Goal: Task Accomplishment & Management: Use online tool/utility

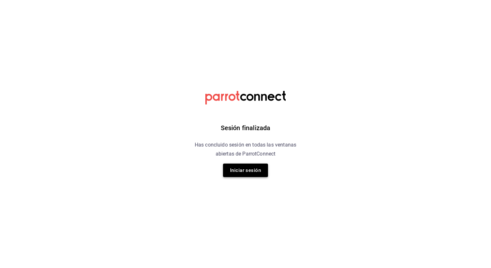
click at [251, 175] on button "Iniciar sesión" at bounding box center [245, 170] width 45 height 13
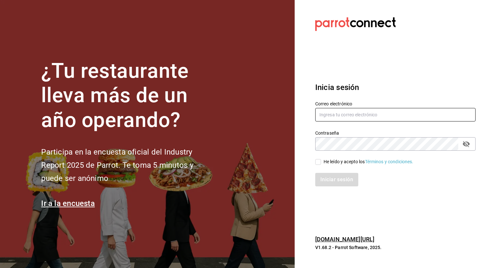
type input "[EMAIL_ADDRESS][DATE][DOMAIN_NAME]"
click at [328, 165] on div "Iniciar sesión" at bounding box center [392, 175] width 168 height 21
click at [321, 163] on span "He leído y acepto los Términos y condiciones." at bounding box center [367, 161] width 93 height 7
click at [321, 163] on input "He leído y acepto los Términos y condiciones." at bounding box center [318, 162] width 6 height 6
checkbox input "true"
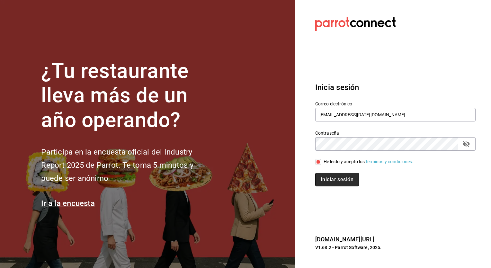
click at [321, 174] on button "Iniciar sesión" at bounding box center [337, 179] width 44 height 13
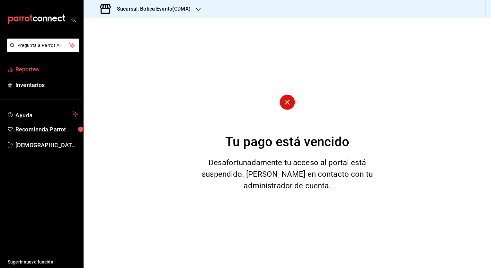
click at [33, 67] on span "Reportes" at bounding box center [46, 69] width 63 height 9
click at [188, 12] on h3 "Sucursal: Botica Evento(CDMX)" at bounding box center [151, 9] width 79 height 8
click at [104, 45] on span "Botica (CDMX)" at bounding box center [104, 42] width 30 height 7
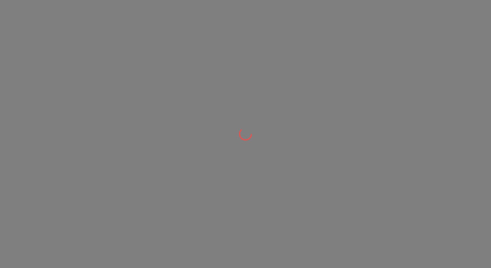
click at [104, 45] on div at bounding box center [245, 134] width 491 height 268
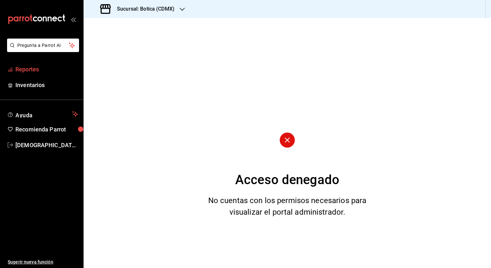
click at [30, 67] on span "Reportes" at bounding box center [46, 69] width 63 height 9
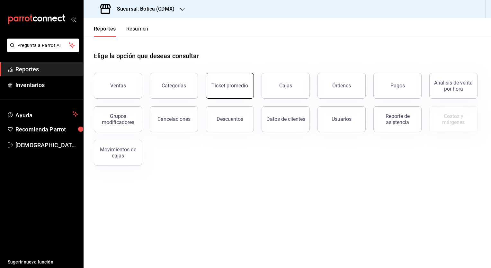
click at [222, 92] on button "Ticket promedio" at bounding box center [230, 86] width 48 height 26
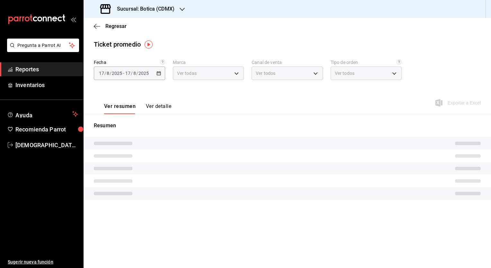
type input "d5352a43-907b-4cea-af89-ed5f283426a2"
type input "PARROT,UBER_EATS,RAPPI,DIDI_FOOD,ONLINE"
type input "68b56432-bc7c-4df1-8cc3-4eafb59ca3cc,EXTERNAL"
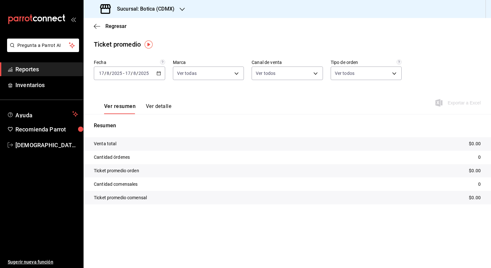
click at [161, 72] on icon "button" at bounding box center [158, 73] width 4 height 4
click at [112, 147] on span "Rango de fechas" at bounding box center [124, 150] width 50 height 7
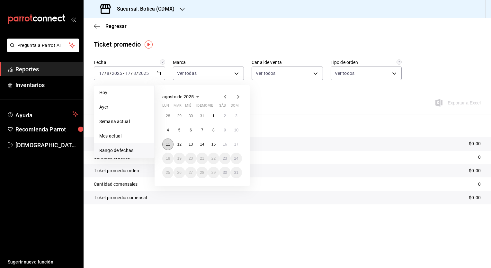
click at [168, 145] on abbr "11" at bounding box center [168, 144] width 4 height 4
click at [239, 147] on button "17" at bounding box center [236, 144] width 11 height 12
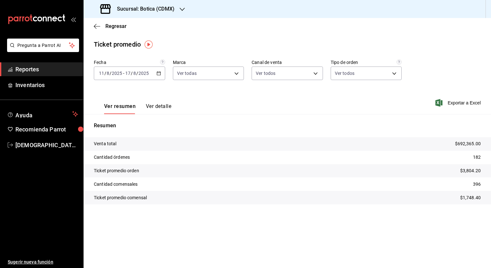
click at [50, 68] on span "Reportes" at bounding box center [46, 69] width 63 height 9
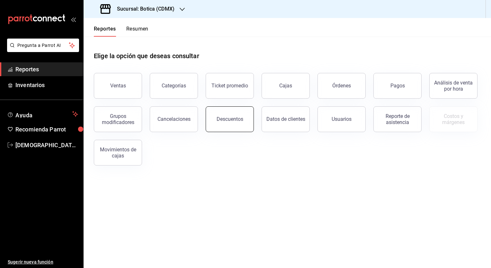
click at [245, 117] on button "Descuentos" at bounding box center [230, 119] width 48 height 26
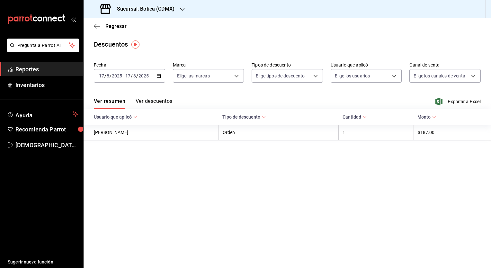
click at [159, 76] on icon "button" at bounding box center [158, 76] width 4 height 4
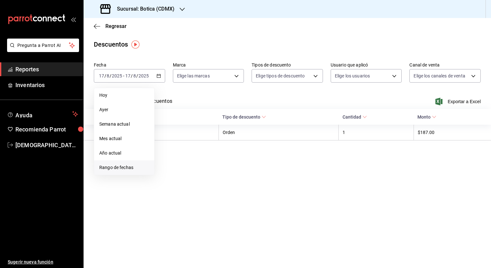
click at [104, 164] on li "Rango de fechas" at bounding box center [124, 167] width 60 height 14
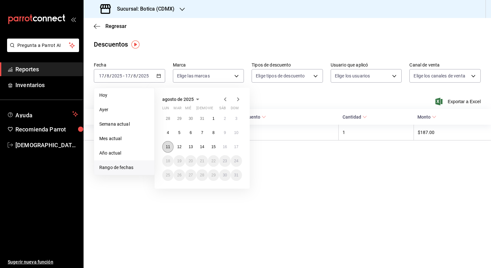
click at [170, 147] on button "11" at bounding box center [167, 147] width 11 height 12
click at [236, 143] on button "17" at bounding box center [236, 147] width 11 height 12
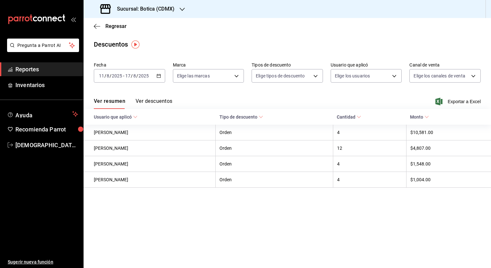
click at [332, 111] on th "Tipo de descuento" at bounding box center [274, 117] width 117 height 16
